Goal: Task Accomplishment & Management: Use online tool/utility

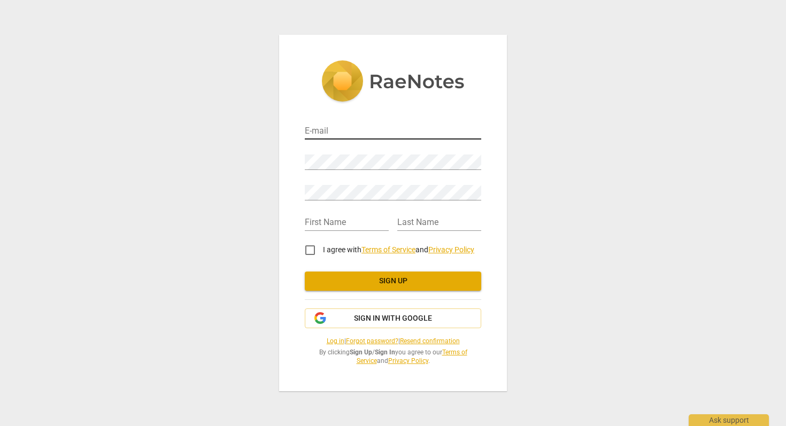
click at [358, 129] on input "email" at bounding box center [393, 131] width 176 height 15
click at [402, 317] on span "Sign in with Google" at bounding box center [393, 318] width 78 height 11
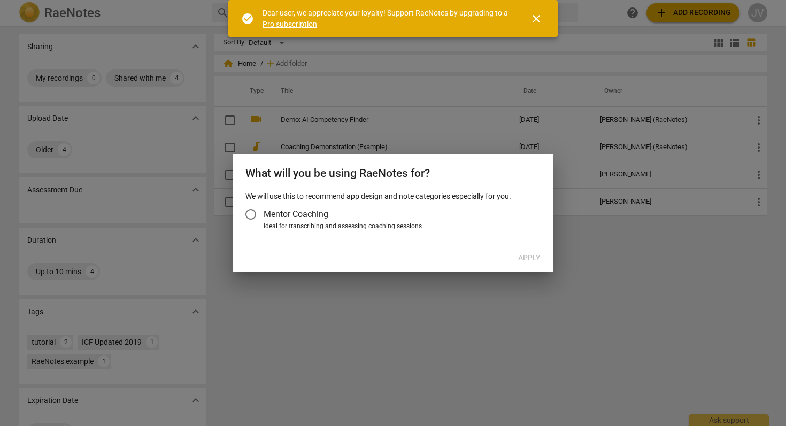
click at [451, 314] on div at bounding box center [393, 213] width 786 height 426
click at [540, 17] on span "close" at bounding box center [536, 18] width 13 height 13
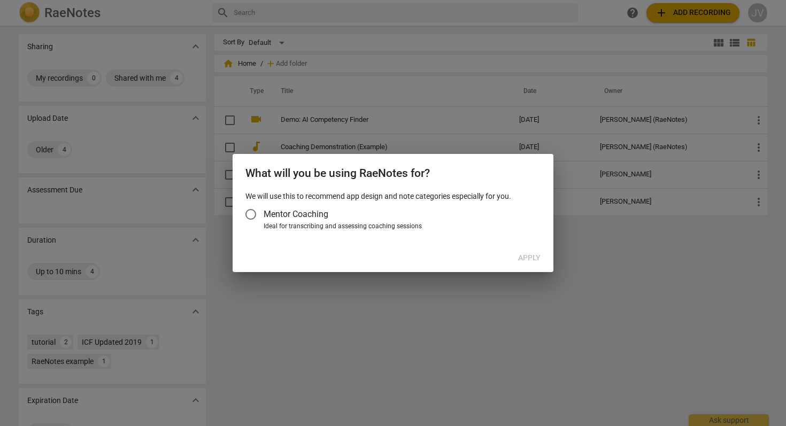
click at [485, 414] on div at bounding box center [393, 213] width 786 height 426
click at [371, 273] on div at bounding box center [393, 213] width 786 height 426
click at [307, 269] on div "What will you be using RaeNotes for? We will use this to recommend app design a…" at bounding box center [392, 213] width 321 height 118
drag, startPoint x: 334, startPoint y: 323, endPoint x: 310, endPoint y: 348, distance: 34.4
click at [318, 339] on div at bounding box center [393, 213] width 786 height 426
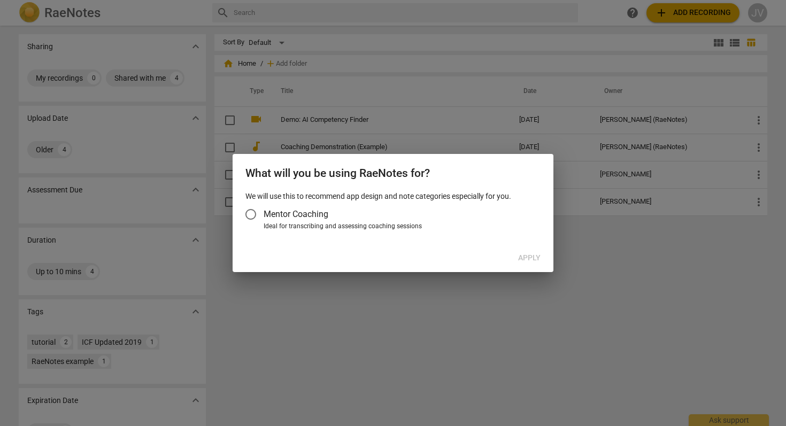
click at [308, 212] on span "Mentor Coaching" at bounding box center [295, 214] width 65 height 12
click at [263, 212] on input "Mentor Coaching" at bounding box center [251, 214] width 26 height 26
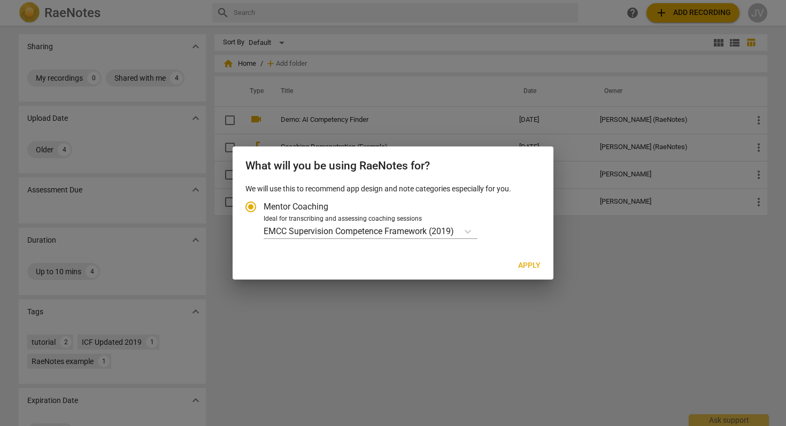
click at [308, 212] on span "Mentor Coaching" at bounding box center [295, 206] width 65 height 12
click at [263, 212] on input "Mentor Coaching" at bounding box center [251, 207] width 26 height 26
radio input "true"
click at [252, 203] on input "Mentor Coaching" at bounding box center [251, 207] width 26 height 26
click at [251, 203] on input "Mentor Coaching" at bounding box center [251, 207] width 26 height 26
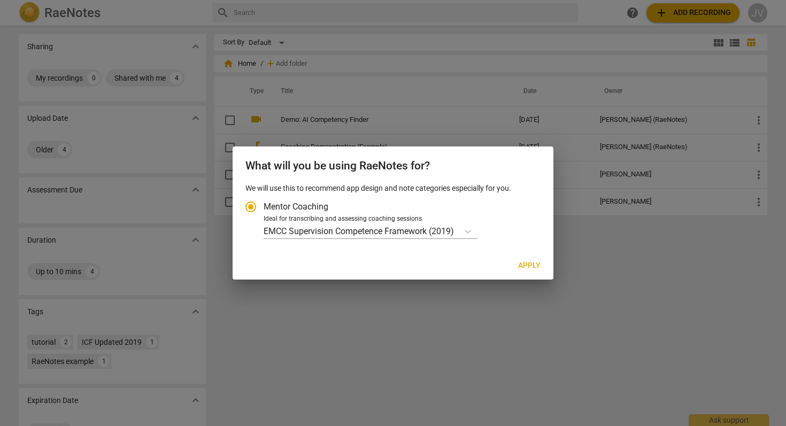
click at [285, 193] on p "We will use this to recommend app design and note categories especially for you." at bounding box center [392, 188] width 295 height 11
click at [283, 206] on span "Mentor Coaching" at bounding box center [295, 206] width 65 height 12
click at [263, 206] on input "Mentor Coaching" at bounding box center [251, 207] width 26 height 26
click at [316, 226] on p "EMCC Supervision Competence Framework (2019)" at bounding box center [358, 231] width 190 height 12
click at [0, 0] on input "Ideal for transcribing and assessing coaching sessions EMCC Supervision Compete…" at bounding box center [0, 0] width 0 height 0
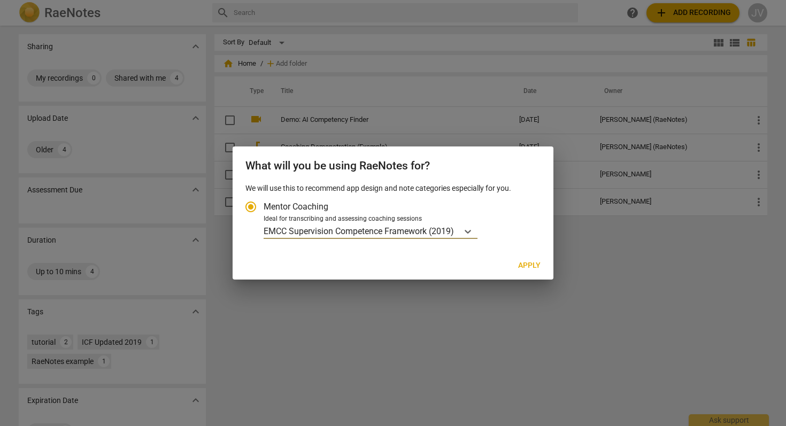
click at [316, 226] on p "EMCC Supervision Competence Framework (2019)" at bounding box center [358, 231] width 190 height 12
click at [0, 0] on input "Ideal for transcribing and assessing coaching sessions EMCC Supervision Compete…" at bounding box center [0, 0] width 0 height 0
click at [316, 226] on p "EMCC Supervision Competence Framework (2019)" at bounding box center [358, 231] width 190 height 12
click at [0, 0] on input "Ideal for transcribing and assessing coaching sessions EMCC Supervision Compete…" at bounding box center [0, 0] width 0 height 0
click at [587, 361] on div at bounding box center [393, 213] width 786 height 426
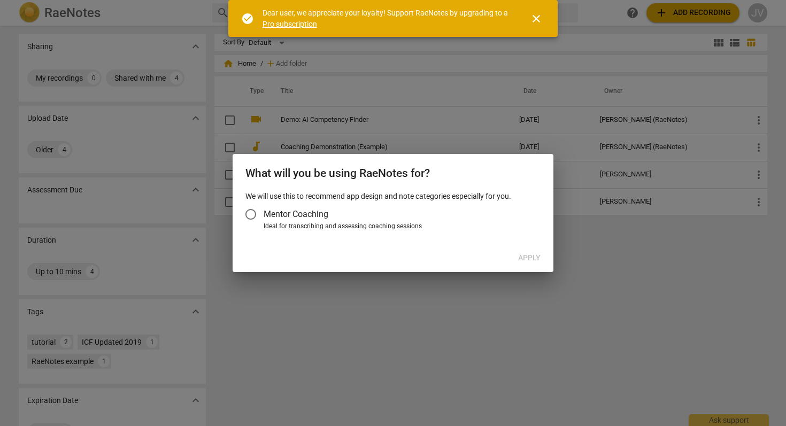
click at [549, 17] on div "check_circle Dear user, we appreciate your loyalty! Support RaeNotes by upgradi…" at bounding box center [392, 18] width 329 height 37
click at [542, 16] on span "close" at bounding box center [536, 18] width 26 height 13
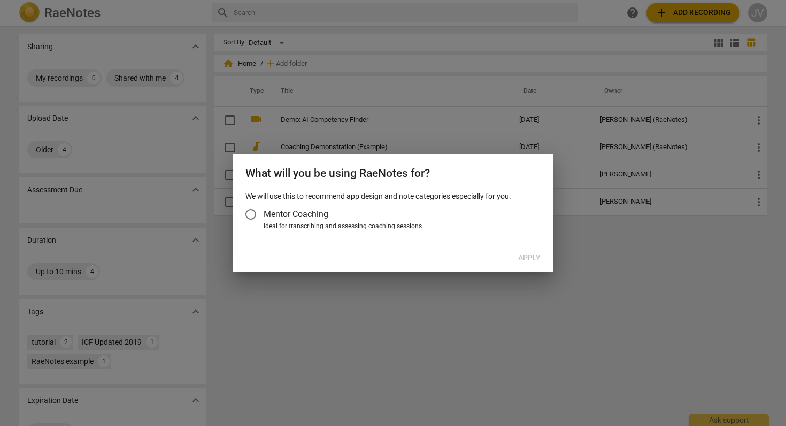
click at [518, 263] on div "Apply" at bounding box center [393, 257] width 316 height 19
click at [331, 216] on label "Mentor Coaching" at bounding box center [387, 214] width 299 height 26
click at [263, 216] on input "Mentor Coaching" at bounding box center [251, 214] width 26 height 26
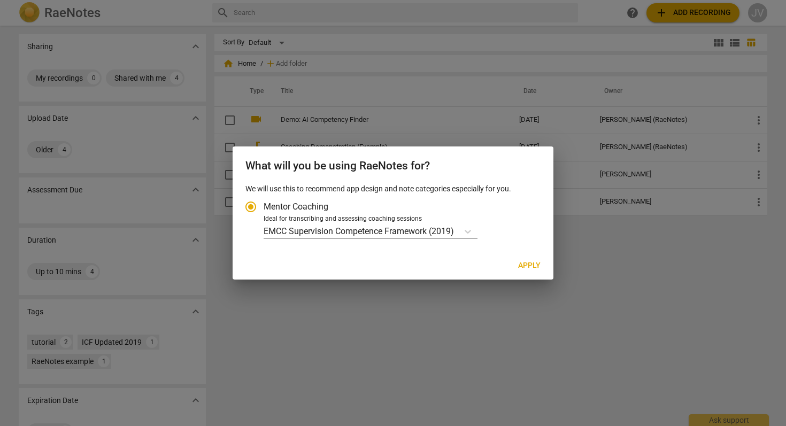
click at [530, 255] on div "What will you be using RaeNotes for? We will use this to recommend app design a…" at bounding box center [392, 213] width 321 height 134
click at [532, 268] on span "Apply" at bounding box center [529, 265] width 22 height 11
radio input "false"
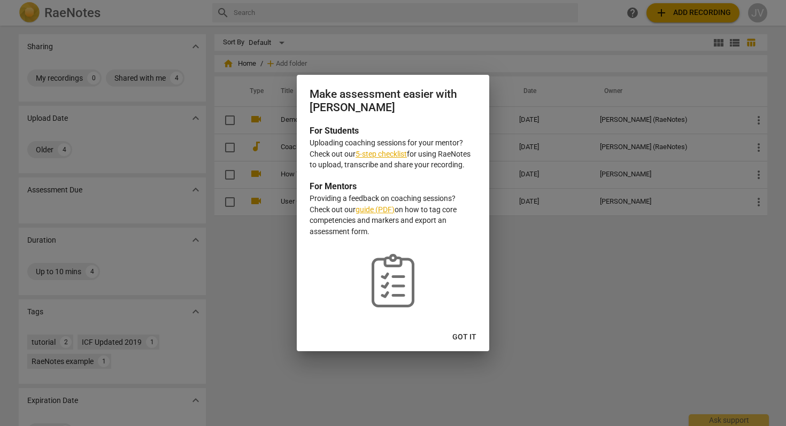
click at [453, 332] on span "Got it" at bounding box center [464, 337] width 24 height 11
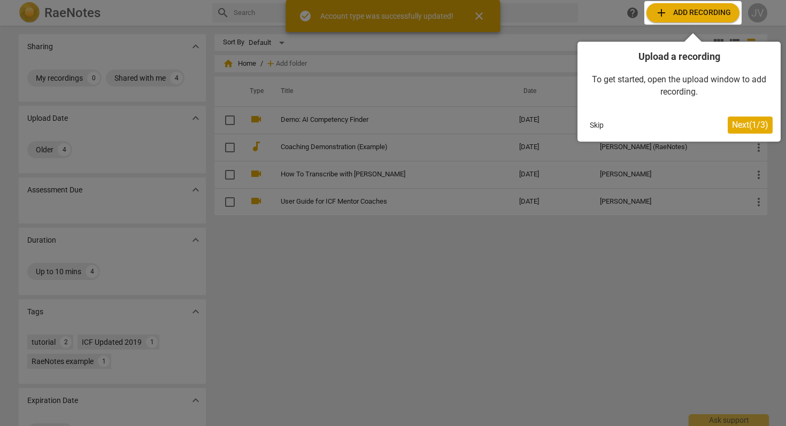
click at [646, 291] on div at bounding box center [393, 213] width 786 height 426
click at [691, 9] on div at bounding box center [692, 13] width 97 height 24
click at [741, 132] on button "Next ( 1 / 3 )" at bounding box center [749, 124] width 45 height 17
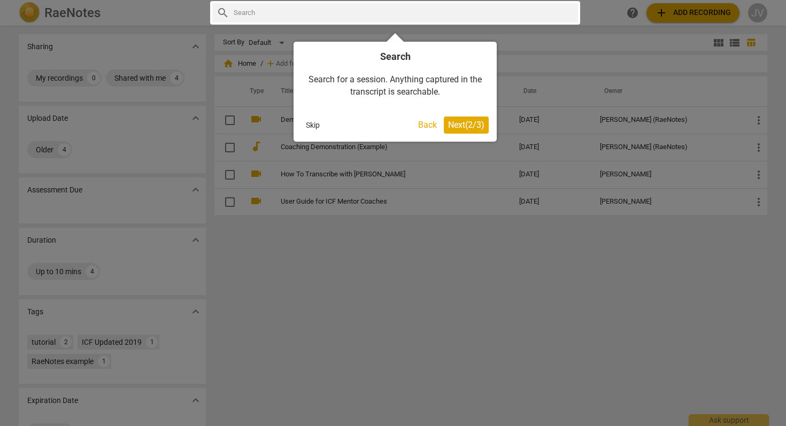
click at [463, 126] on span "Next ( 2 / 3 )" at bounding box center [466, 125] width 36 height 10
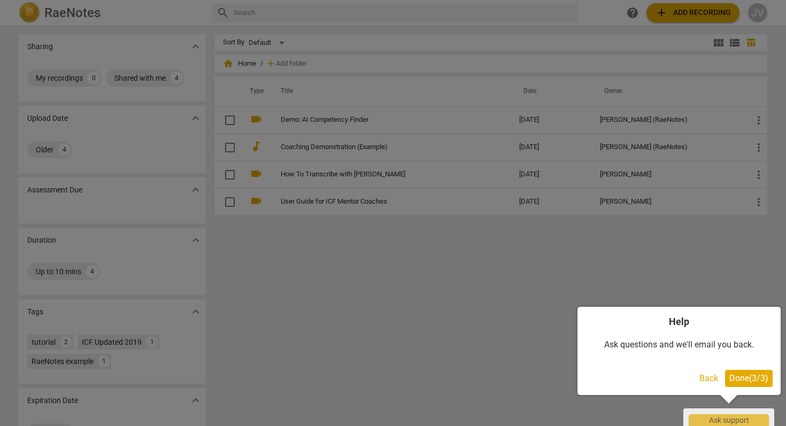
click at [737, 387] on div "Help Ask questions and we'll email you back. Back Done ( 3 / 3 )" at bounding box center [678, 351] width 203 height 88
click at [742, 378] on span "Done ( 3 / 3 )" at bounding box center [748, 378] width 39 height 10
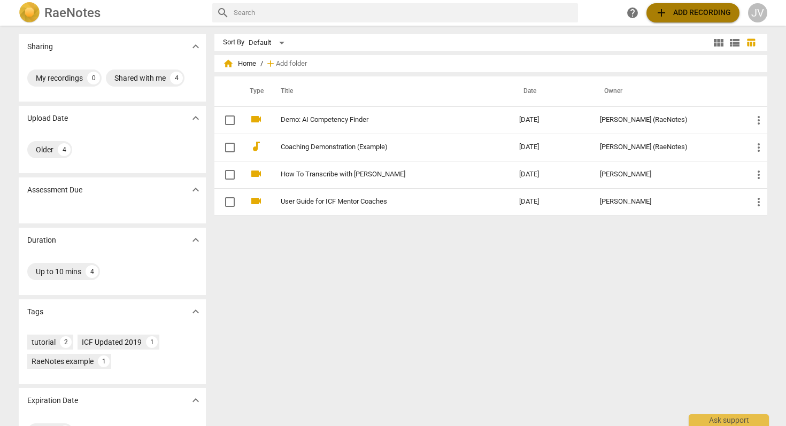
click at [667, 14] on span "add Add recording" at bounding box center [693, 12] width 76 height 13
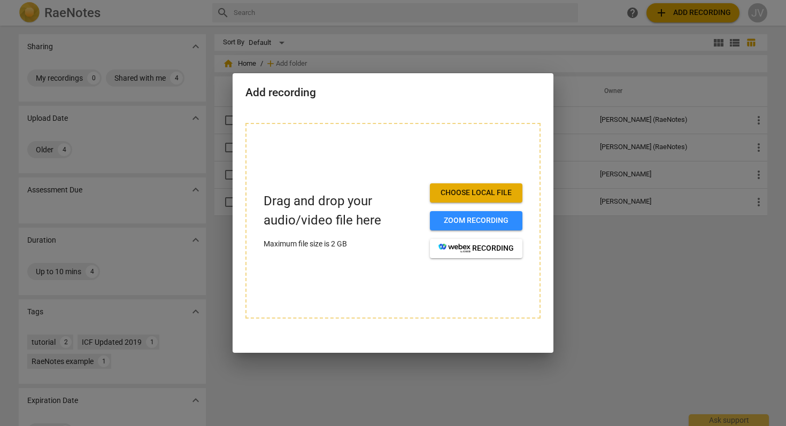
click at [485, 190] on span "Choose local file" at bounding box center [475, 193] width 75 height 11
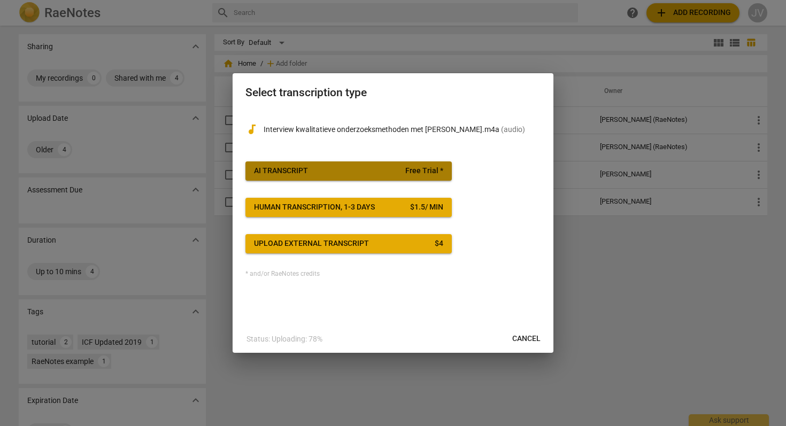
click at [357, 173] on span "AI Transcript Free Trial *" at bounding box center [348, 171] width 189 height 11
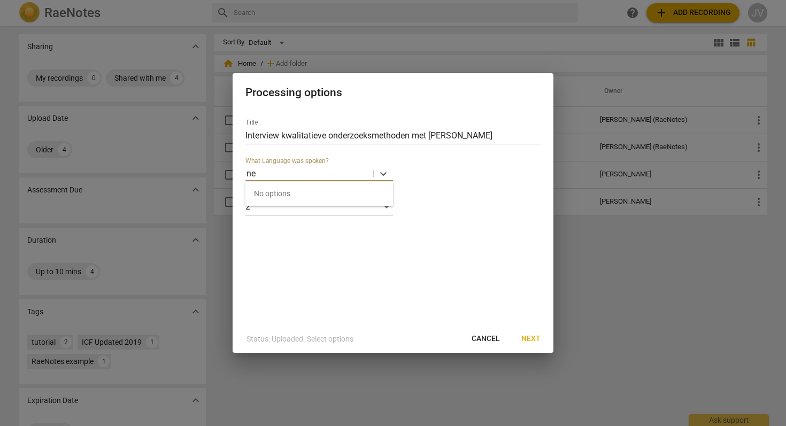
type input "n"
type input "dut"
click at [332, 192] on div "Dutch" at bounding box center [318, 197] width 147 height 26
click at [527, 337] on span "Next" at bounding box center [530, 338] width 19 height 11
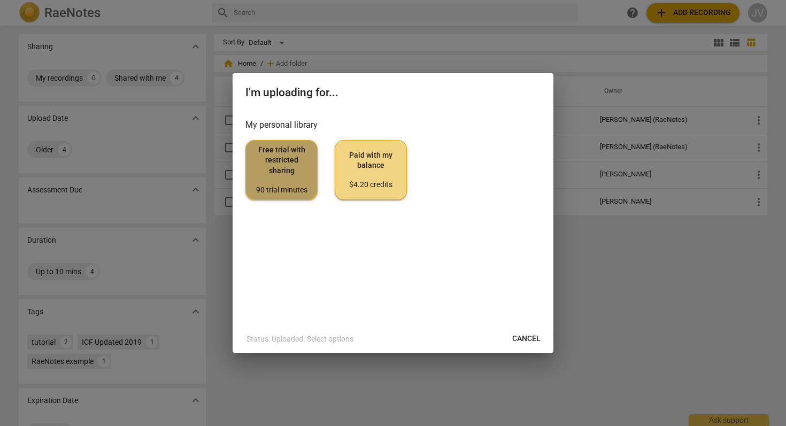
click at [306, 168] on span "Free trial with restricted sharing 90 trial minutes" at bounding box center [281, 170] width 54 height 50
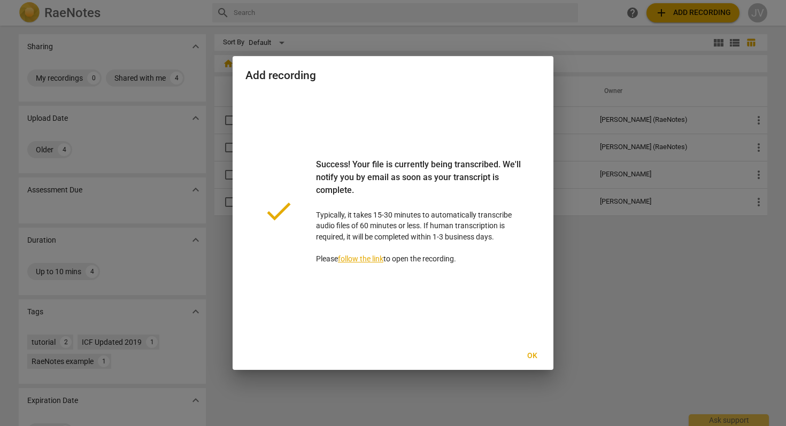
click at [349, 258] on link "follow the link" at bounding box center [360, 258] width 45 height 9
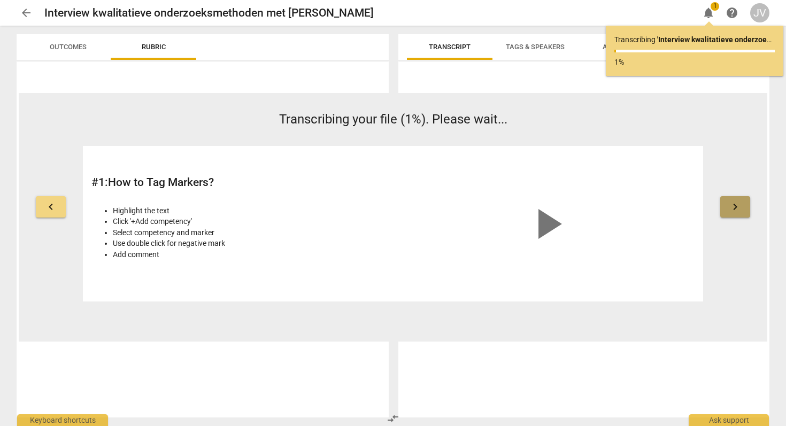
click at [744, 209] on button "keyboard_arrow_right" at bounding box center [735, 206] width 30 height 21
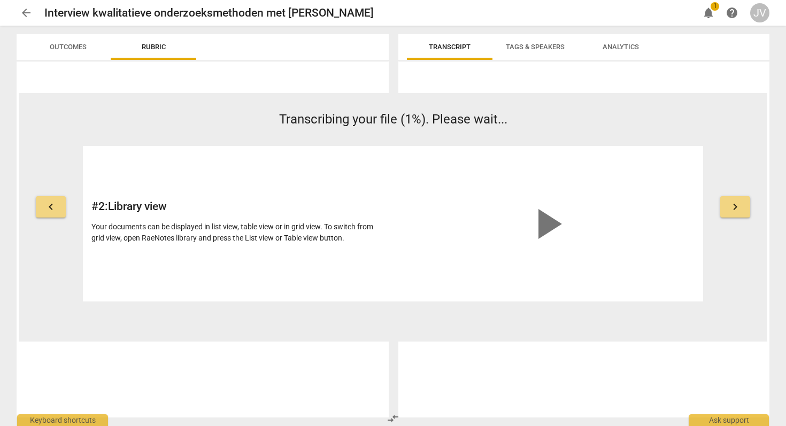
click at [744, 209] on button "keyboard_arrow_right" at bounding box center [735, 206] width 30 height 21
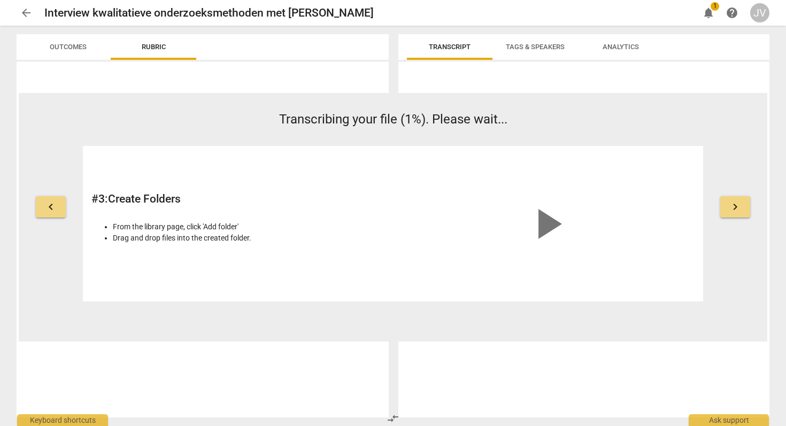
click at [744, 209] on button "keyboard_arrow_right" at bounding box center [735, 206] width 30 height 21
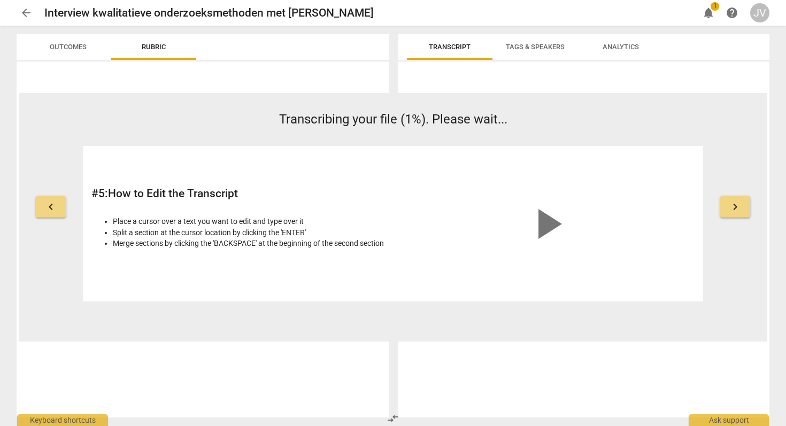
click at [744, 209] on button "keyboard_arrow_right" at bounding box center [735, 206] width 30 height 21
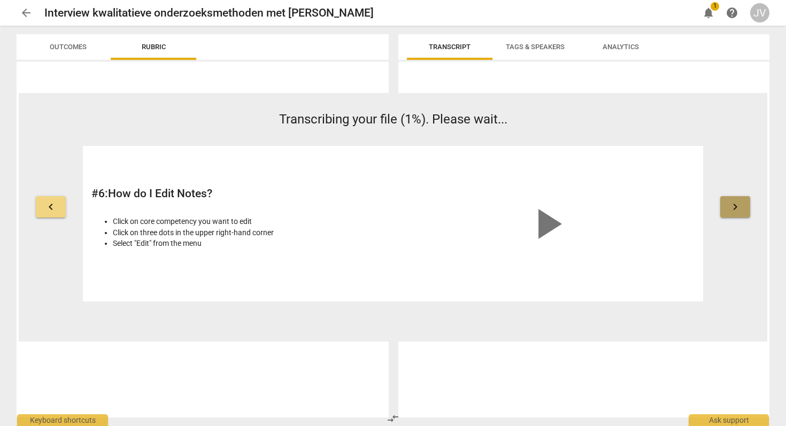
click at [744, 209] on button "keyboard_arrow_right" at bounding box center [735, 206] width 30 height 21
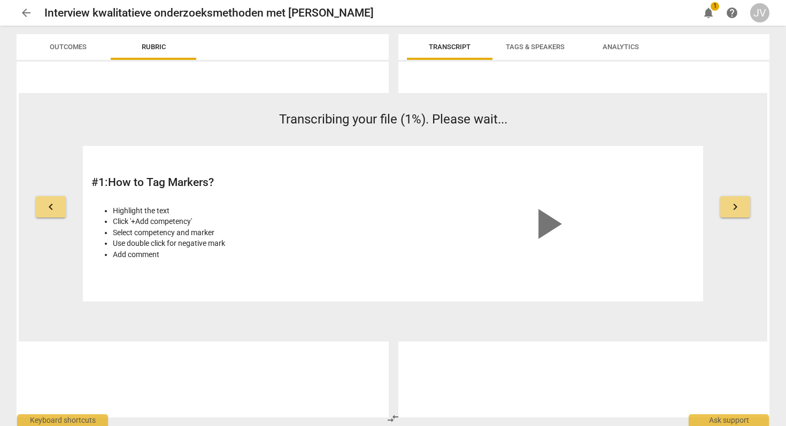
click at [744, 209] on button "keyboard_arrow_right" at bounding box center [735, 206] width 30 height 21
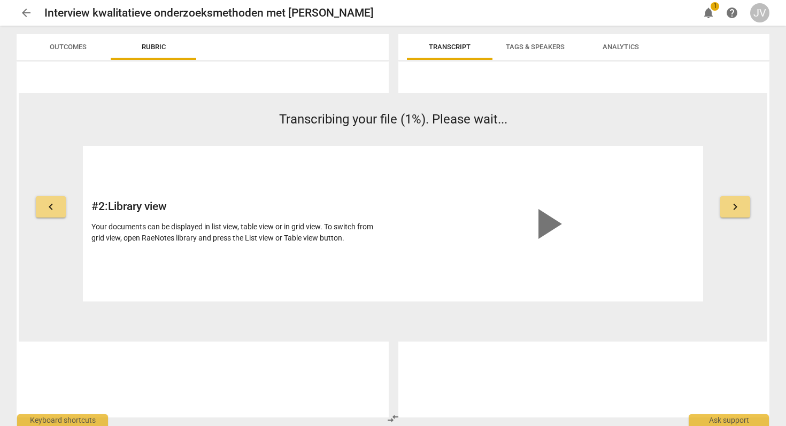
click at [43, 199] on button "keyboard_arrow_left" at bounding box center [51, 206] width 30 height 21
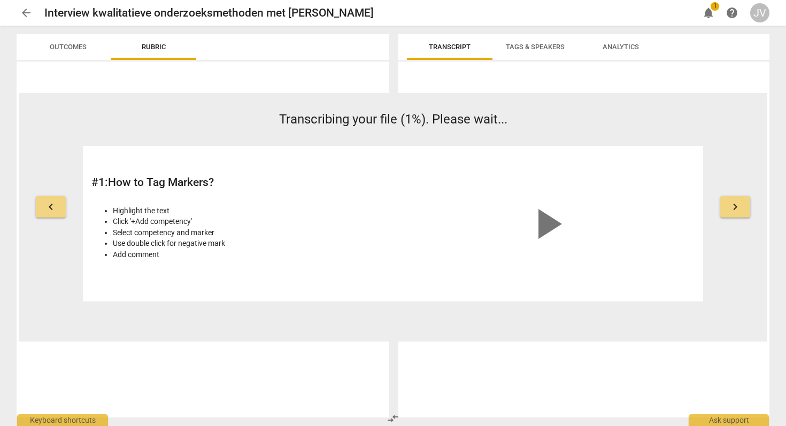
click at [543, 233] on span "play_arrow" at bounding box center [546, 223] width 51 height 51
click at [724, 219] on div "keyboard_arrow_left Transcribing your file (1%). Please wait... # 1 : How to Ta…" at bounding box center [393, 206] width 748 height 192
click at [735, 198] on button "keyboard_arrow_right" at bounding box center [735, 206] width 30 height 21
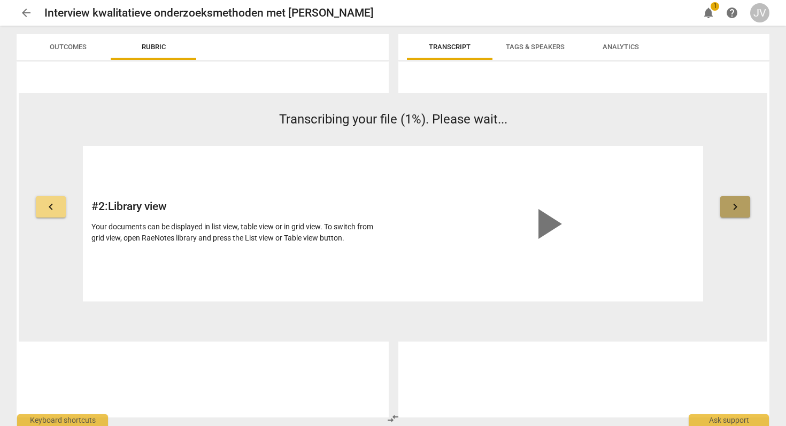
click at [735, 198] on button "keyboard_arrow_right" at bounding box center [735, 206] width 30 height 21
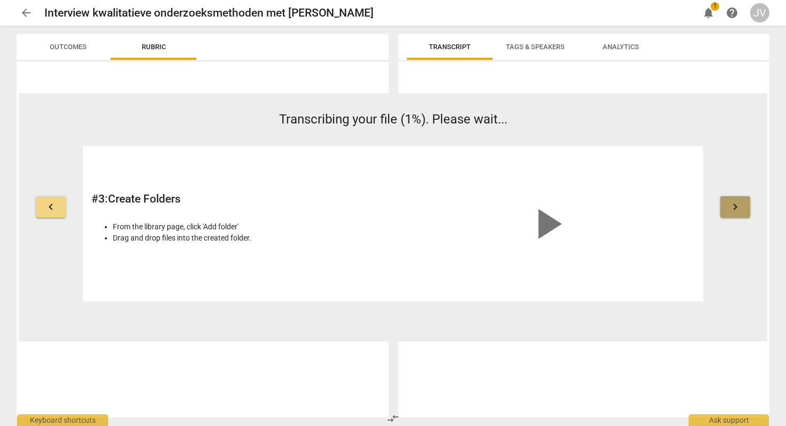
click at [735, 198] on button "keyboard_arrow_right" at bounding box center [735, 206] width 30 height 21
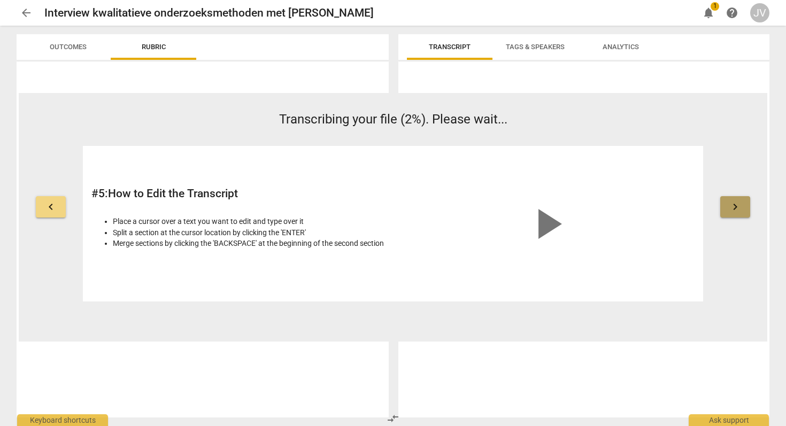
click at [735, 198] on button "keyboard_arrow_right" at bounding box center [735, 206] width 30 height 21
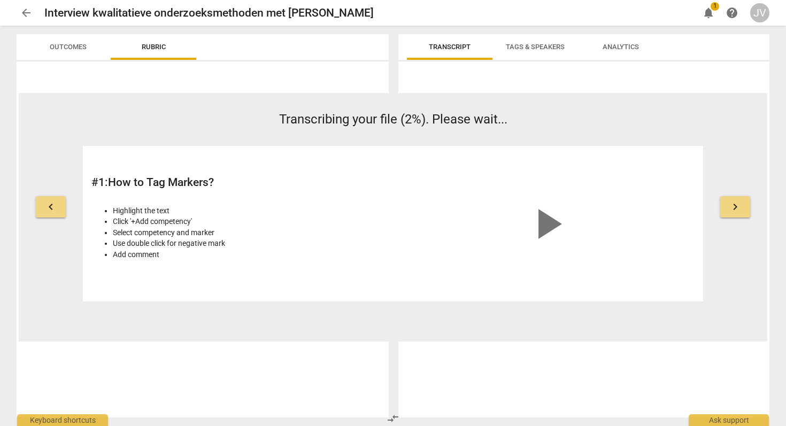
click at [735, 198] on button "keyboard_arrow_right" at bounding box center [735, 206] width 30 height 21
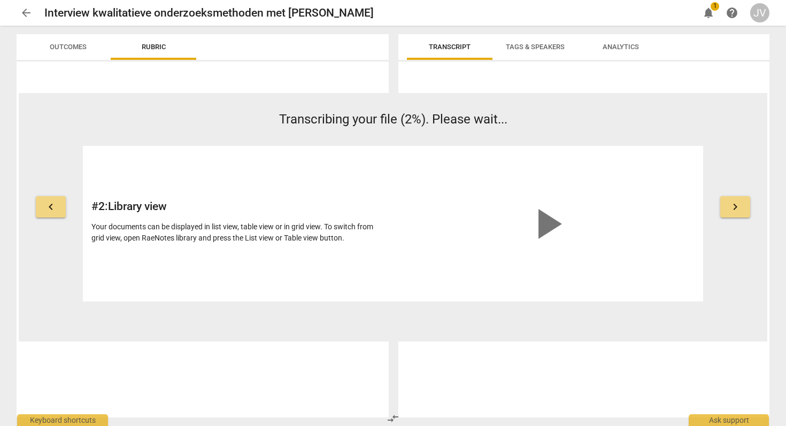
click at [735, 198] on button "keyboard_arrow_right" at bounding box center [735, 206] width 30 height 21
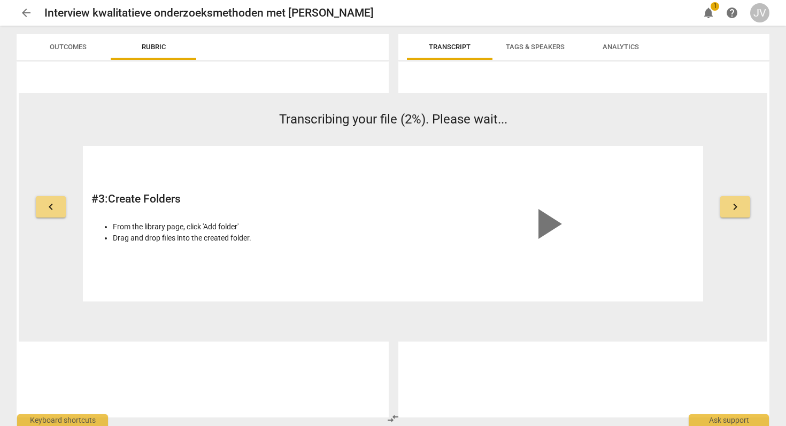
click at [735, 198] on button "keyboard_arrow_right" at bounding box center [735, 206] width 30 height 21
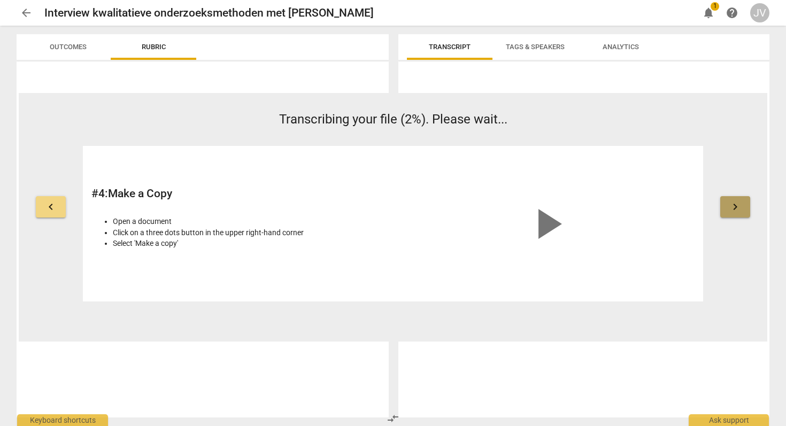
click at [735, 198] on button "keyboard_arrow_right" at bounding box center [735, 206] width 30 height 21
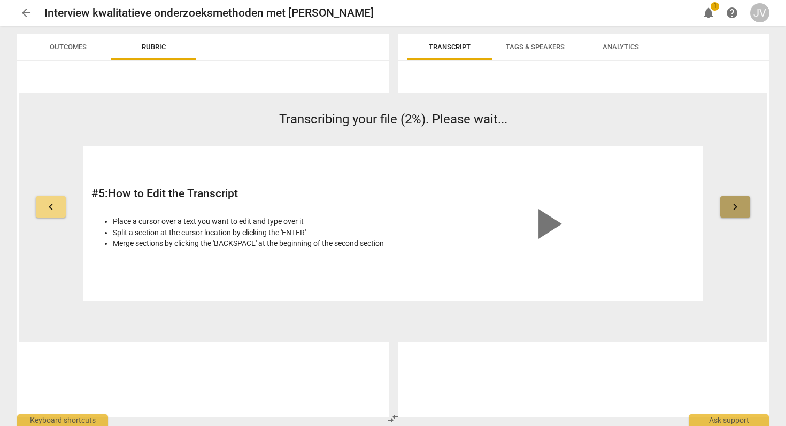
click at [735, 198] on button "keyboard_arrow_right" at bounding box center [735, 206] width 30 height 21
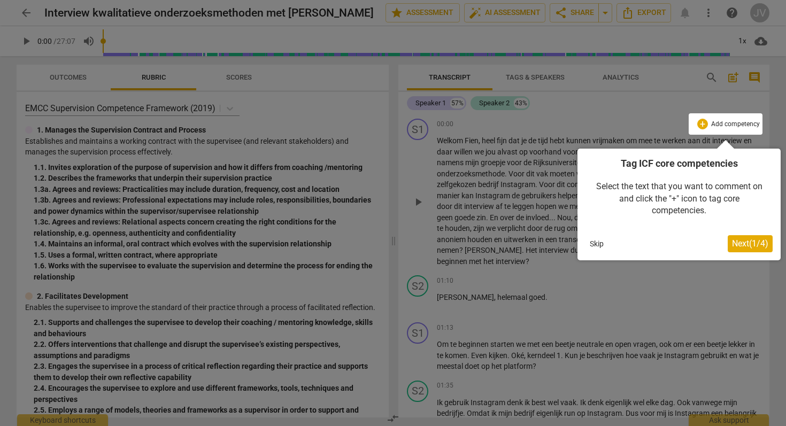
click at [756, 240] on span "Next ( 1 / 4 )" at bounding box center [750, 243] width 36 height 10
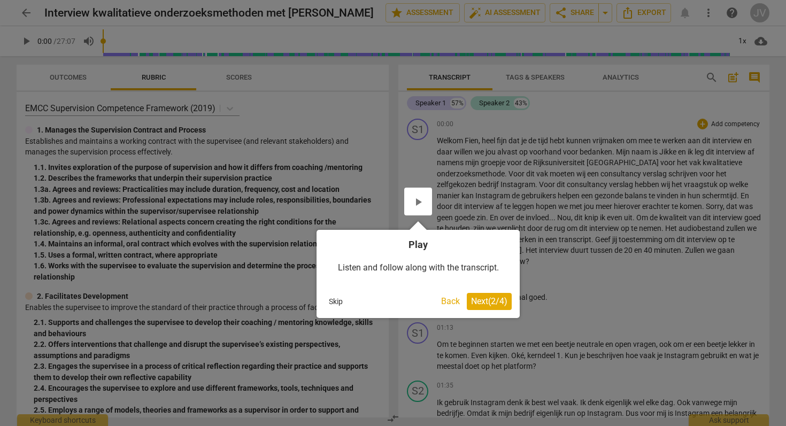
click at [484, 301] on span "Next ( 2 / 4 )" at bounding box center [489, 301] width 36 height 10
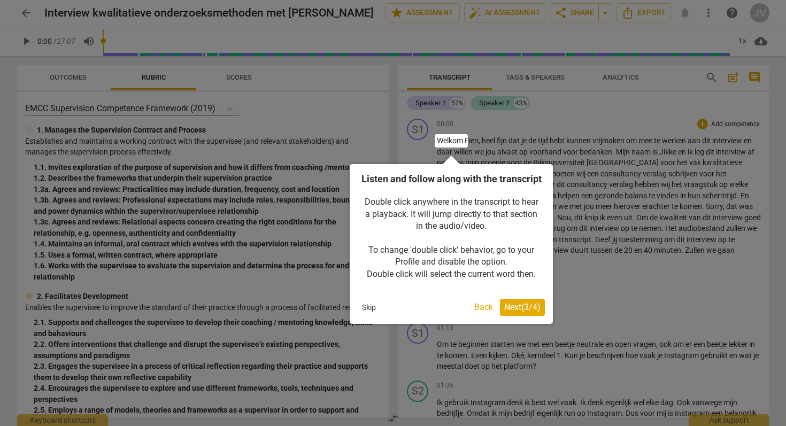
click at [516, 312] on span "Next ( 3 / 4 )" at bounding box center [522, 307] width 36 height 10
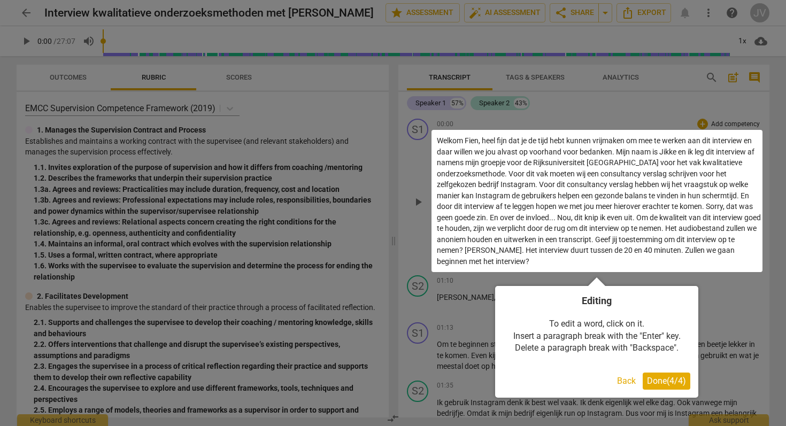
click at [662, 377] on span "Done ( 4 / 4 )" at bounding box center [666, 381] width 39 height 10
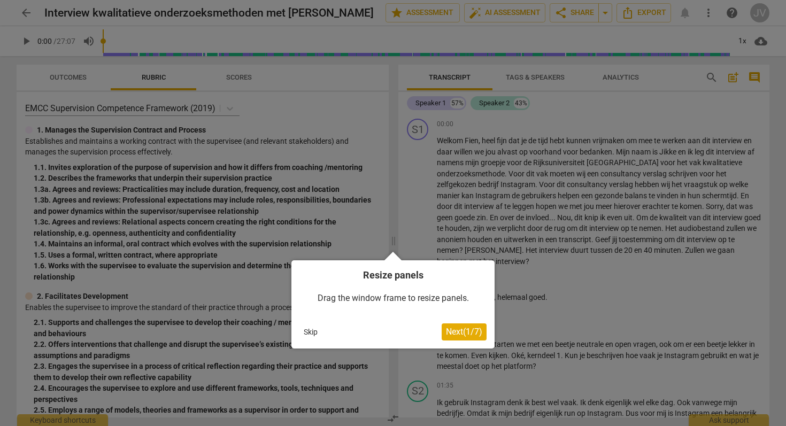
click at [456, 333] on span "Next ( 1 / 7 )" at bounding box center [464, 332] width 36 height 10
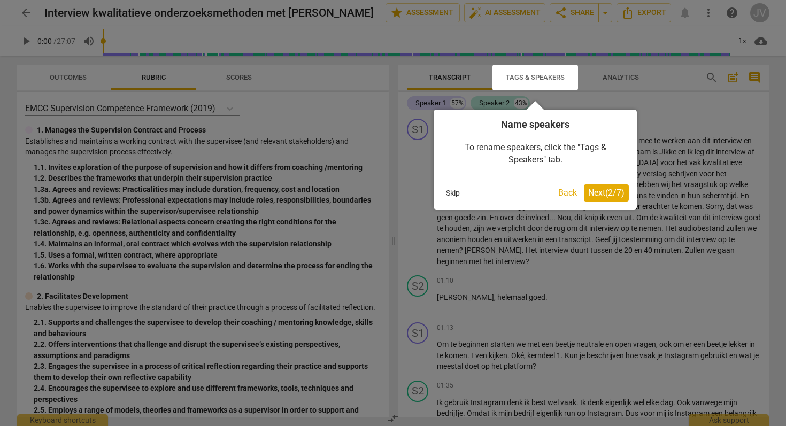
click at [623, 193] on span "Next ( 2 / 7 )" at bounding box center [606, 193] width 36 height 10
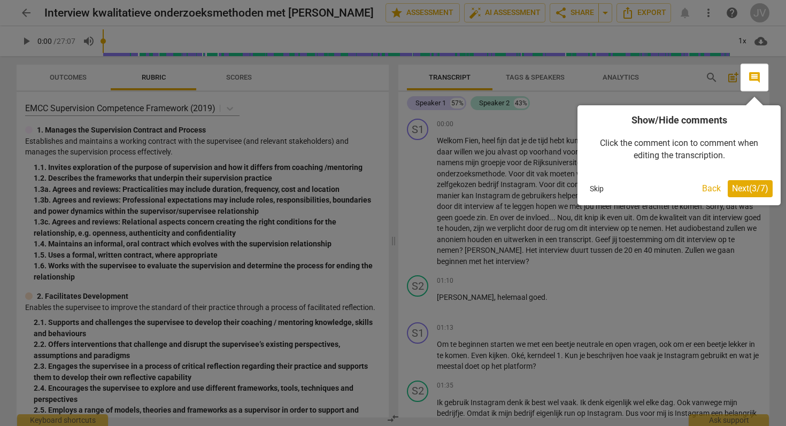
click at [751, 185] on span "Next ( 3 / 7 )" at bounding box center [750, 188] width 36 height 10
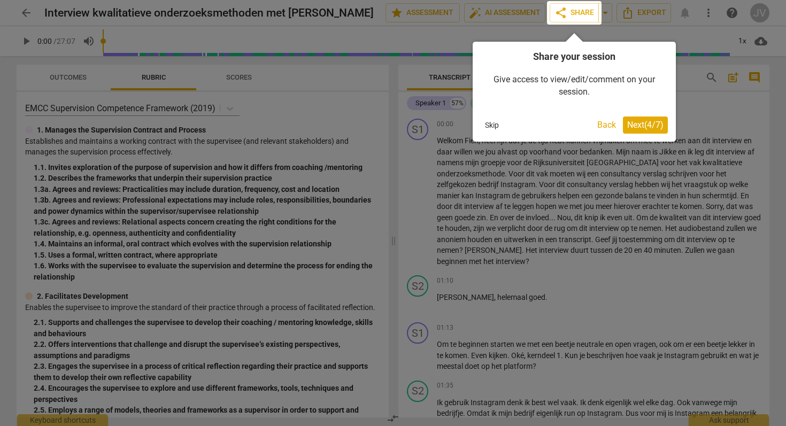
click at [492, 123] on button "Skip" at bounding box center [491, 125] width 22 height 16
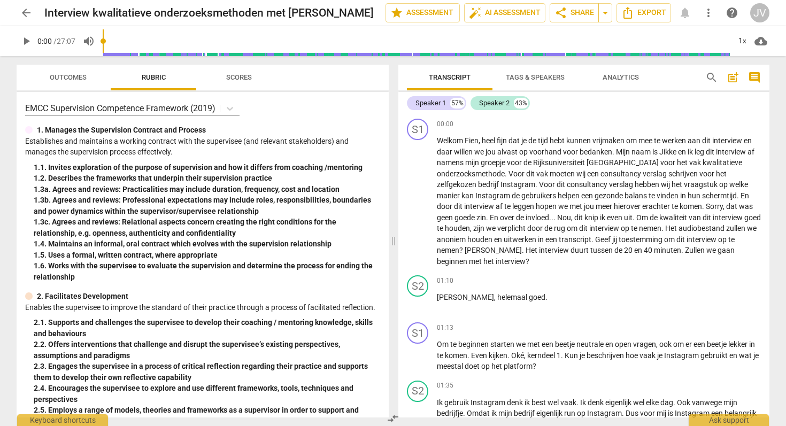
click at [737, 76] on span "post_add" at bounding box center [732, 77] width 13 height 13
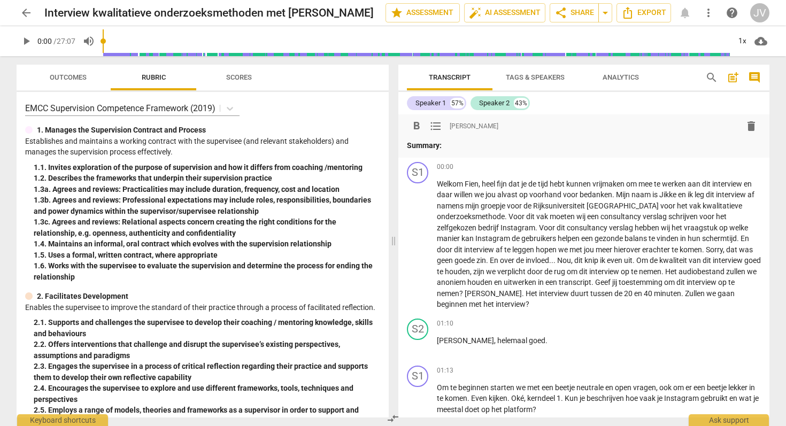
click at [737, 76] on span "post_add" at bounding box center [732, 77] width 13 height 13
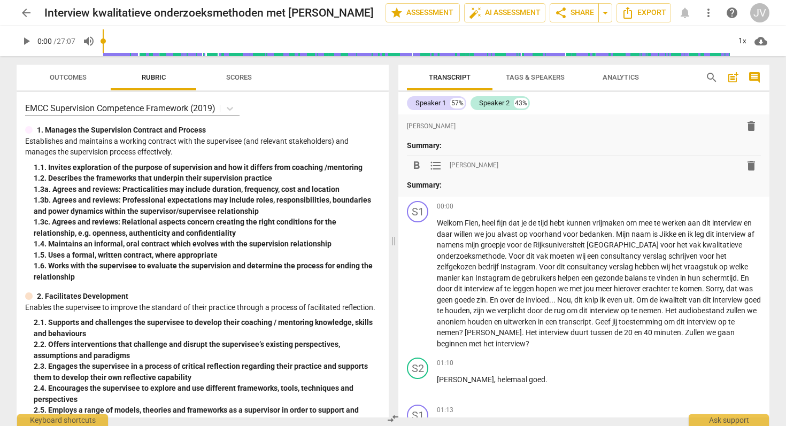
click at [757, 79] on span "comment" at bounding box center [754, 77] width 13 height 13
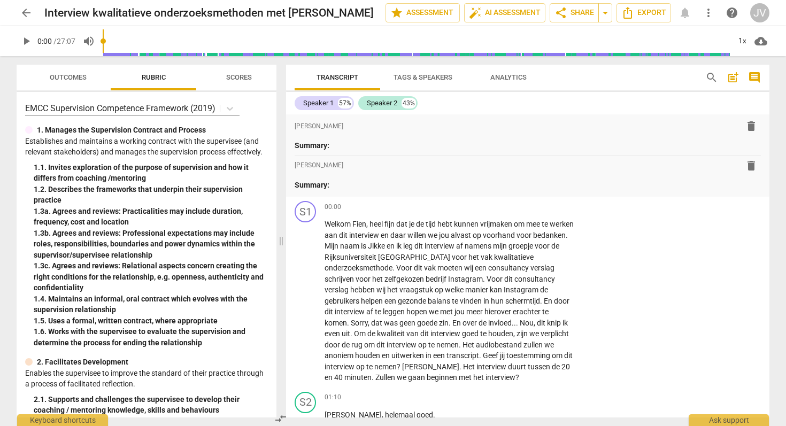
click at [757, 79] on span "comment" at bounding box center [754, 77] width 13 height 13
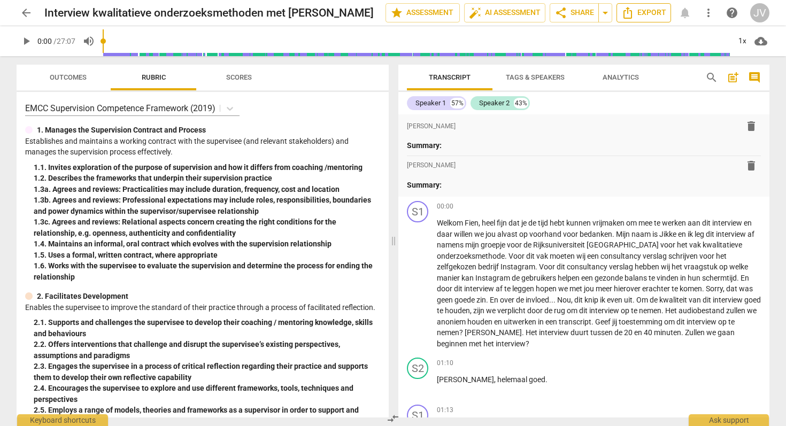
click at [633, 12] on icon "Export" at bounding box center [627, 12] width 13 height 13
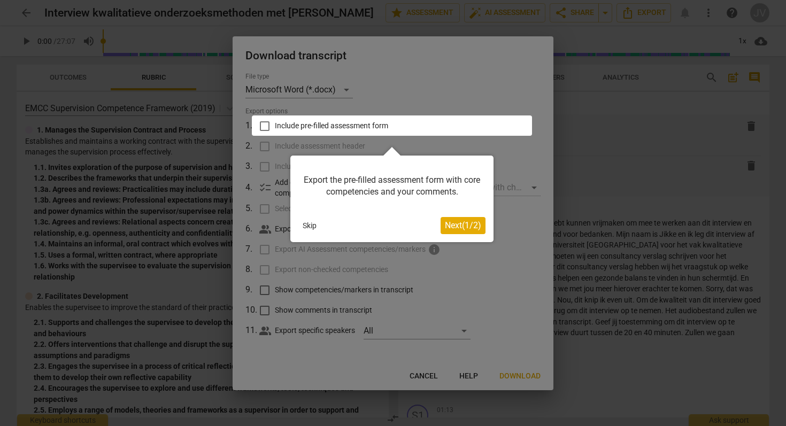
click at [421, 81] on div at bounding box center [393, 213] width 786 height 426
click at [457, 228] on span "Next ( 1 / 2 )" at bounding box center [463, 225] width 36 height 10
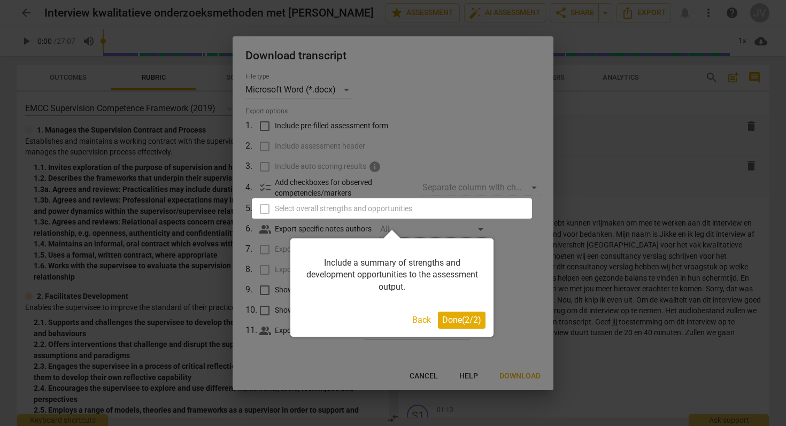
click at [453, 327] on button "Done ( 2 / 2 )" at bounding box center [462, 320] width 48 height 17
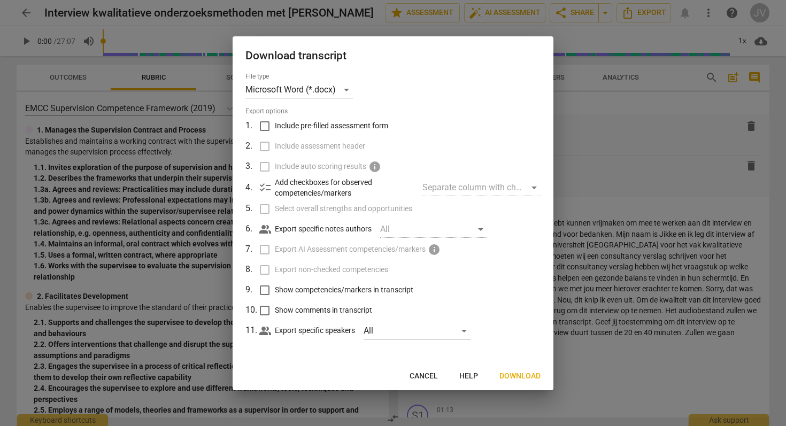
click at [519, 378] on span "Download" at bounding box center [519, 376] width 41 height 11
